Goal: Task Accomplishment & Management: Use online tool/utility

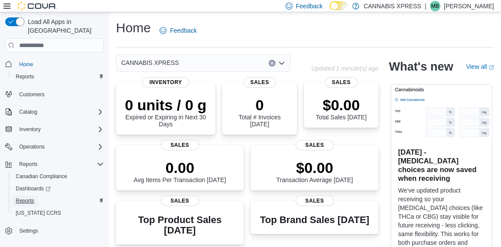
click at [25, 198] on span "Reports" at bounding box center [25, 201] width 18 height 7
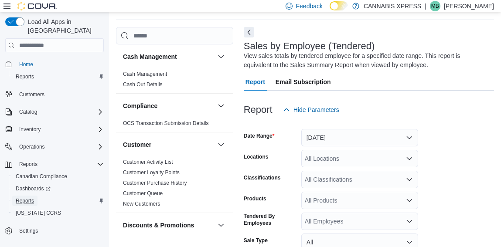
scroll to position [29, 0]
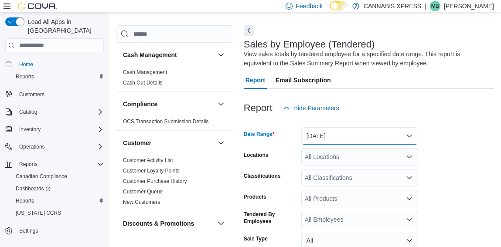
click at [385, 133] on button "[DATE]" at bounding box center [359, 135] width 117 height 17
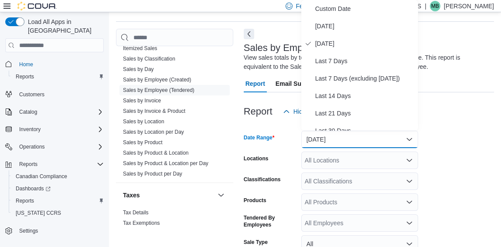
scroll to position [653, 0]
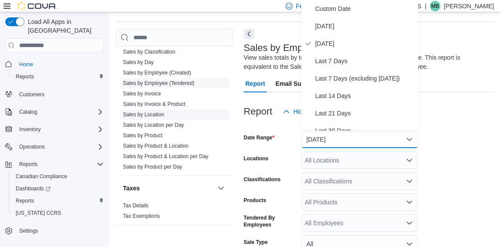
click at [153, 112] on link "Sales by Location" at bounding box center [143, 115] width 41 height 6
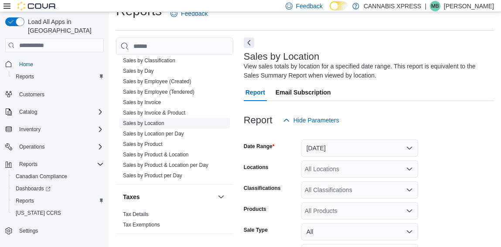
scroll to position [29, 0]
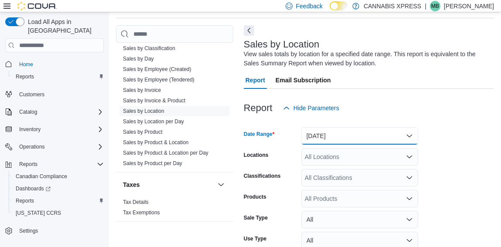
click at [409, 135] on button "[DATE]" at bounding box center [359, 135] width 117 height 17
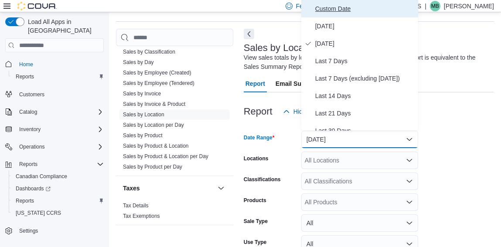
click at [332, 9] on span "Custom Date" at bounding box center [364, 8] width 99 height 10
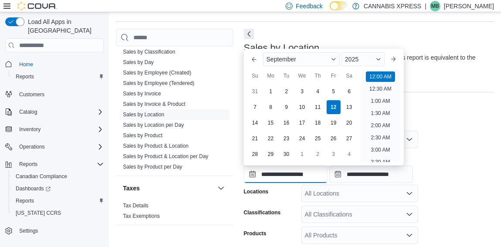
click at [284, 179] on input "**********" at bounding box center [286, 174] width 84 height 17
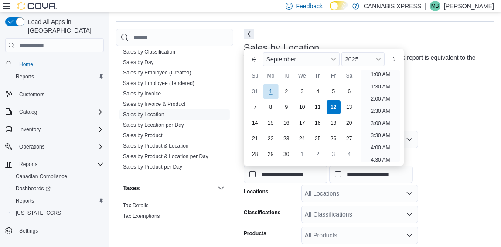
click at [271, 96] on div "1" at bounding box center [270, 91] width 15 height 15
type input "**********"
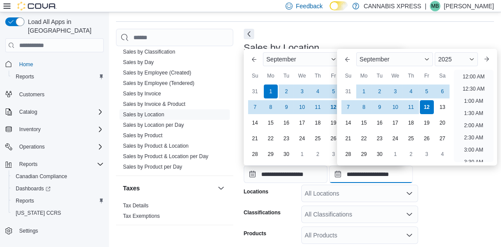
scroll to position [495, 0]
click at [370, 175] on input "**********" at bounding box center [371, 174] width 84 height 17
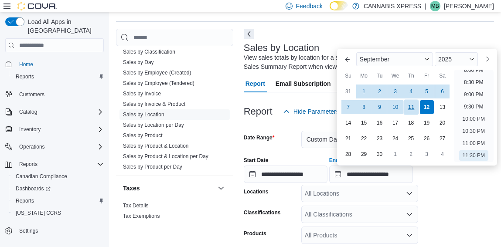
click at [414, 105] on div "11" at bounding box center [411, 107] width 15 height 15
type input "**********"
click at [466, 184] on div at bounding box center [369, 184] width 250 height 2
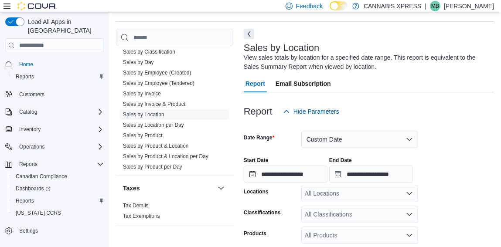
scroll to position [127, 0]
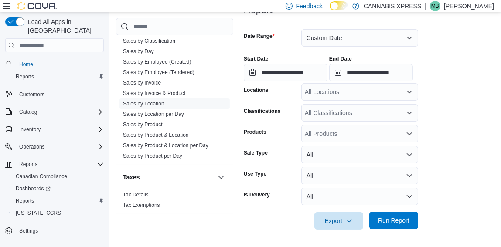
click at [396, 221] on span "Run Report" at bounding box center [393, 220] width 31 height 9
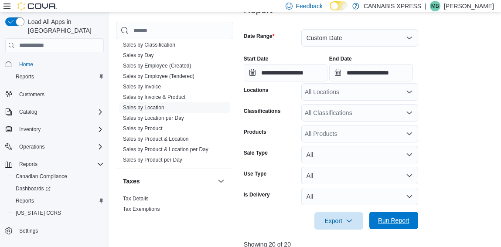
click at [394, 221] on span "Run Report" at bounding box center [393, 220] width 31 height 9
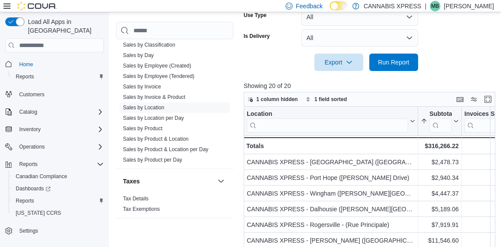
scroll to position [335, 0]
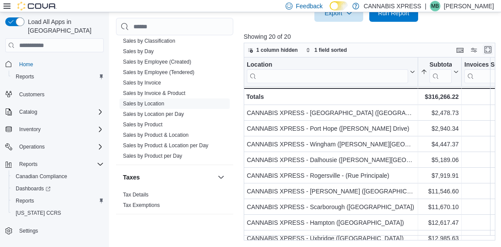
click at [492, 51] on button "Enter fullscreen" at bounding box center [488, 50] width 10 height 10
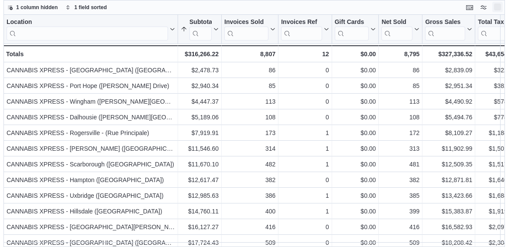
scroll to position [0, 0]
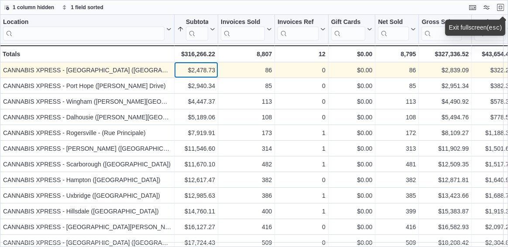
click at [180, 71] on div "$2,478.73" at bounding box center [196, 70] width 38 height 10
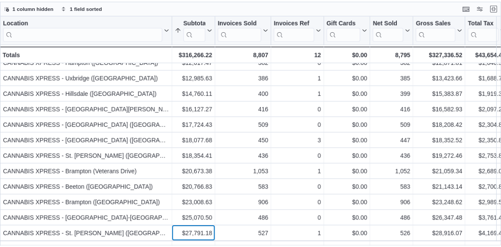
scroll to position [133, 0]
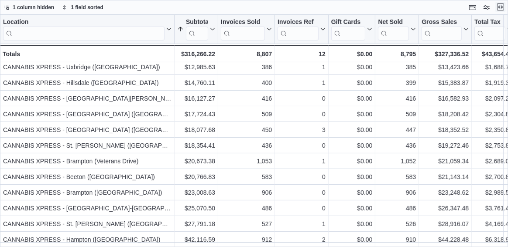
click at [500, 7] on button "Exit fullscreen" at bounding box center [500, 7] width 10 height 10
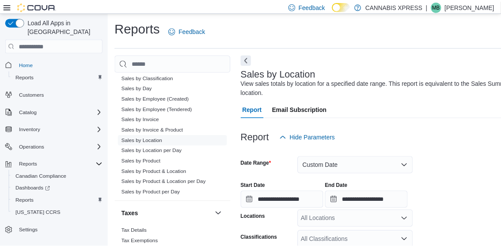
scroll to position [150, 0]
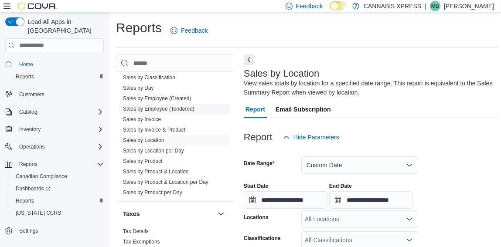
click at [161, 109] on link "Sales by Employee (Tendered)" at bounding box center [159, 109] width 72 height 6
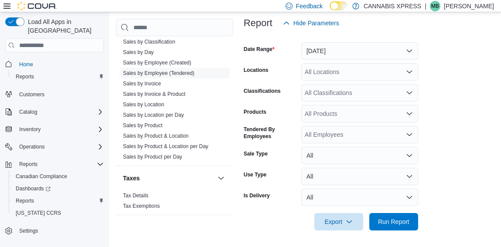
scroll to position [115, 0]
click at [400, 221] on span "Run Report" at bounding box center [393, 221] width 31 height 9
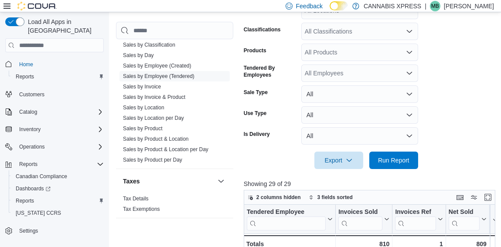
scroll to position [180, 0]
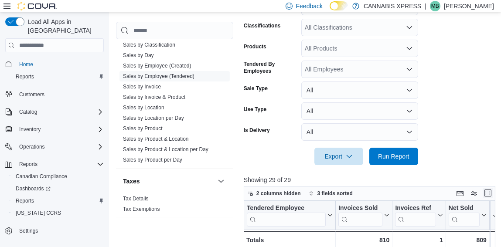
click at [493, 190] on button "Enter fullscreen" at bounding box center [488, 193] width 10 height 10
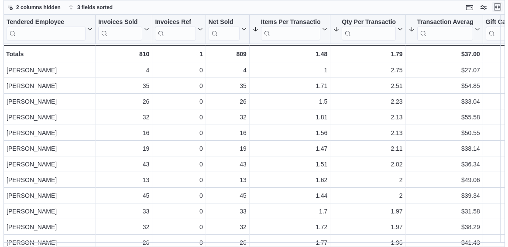
scroll to position [0, 0]
